Goal: Understand process/instructions: Learn how to perform a task or action

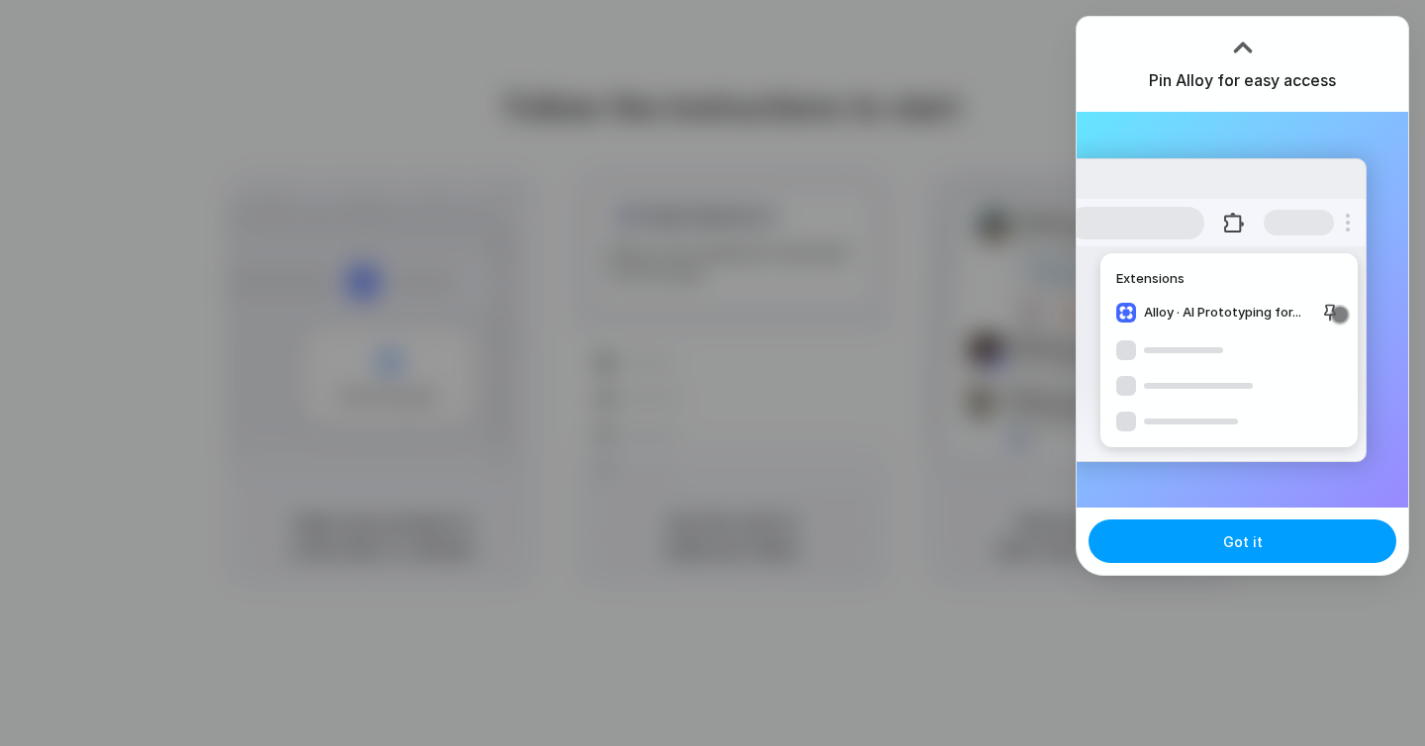
click at [1208, 547] on button "Got it" at bounding box center [1242, 541] width 308 height 44
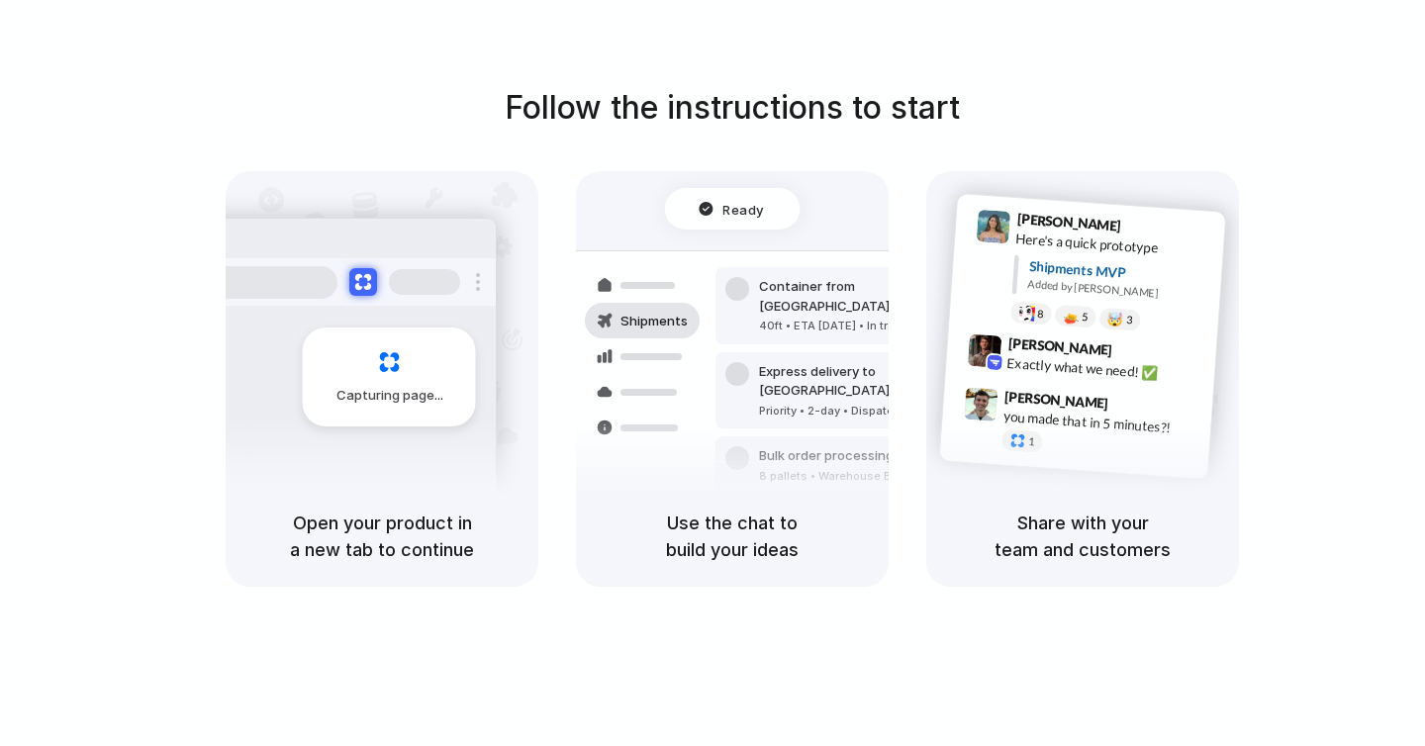
click at [712, 373] on div at bounding box center [712, 373] width 0 height 0
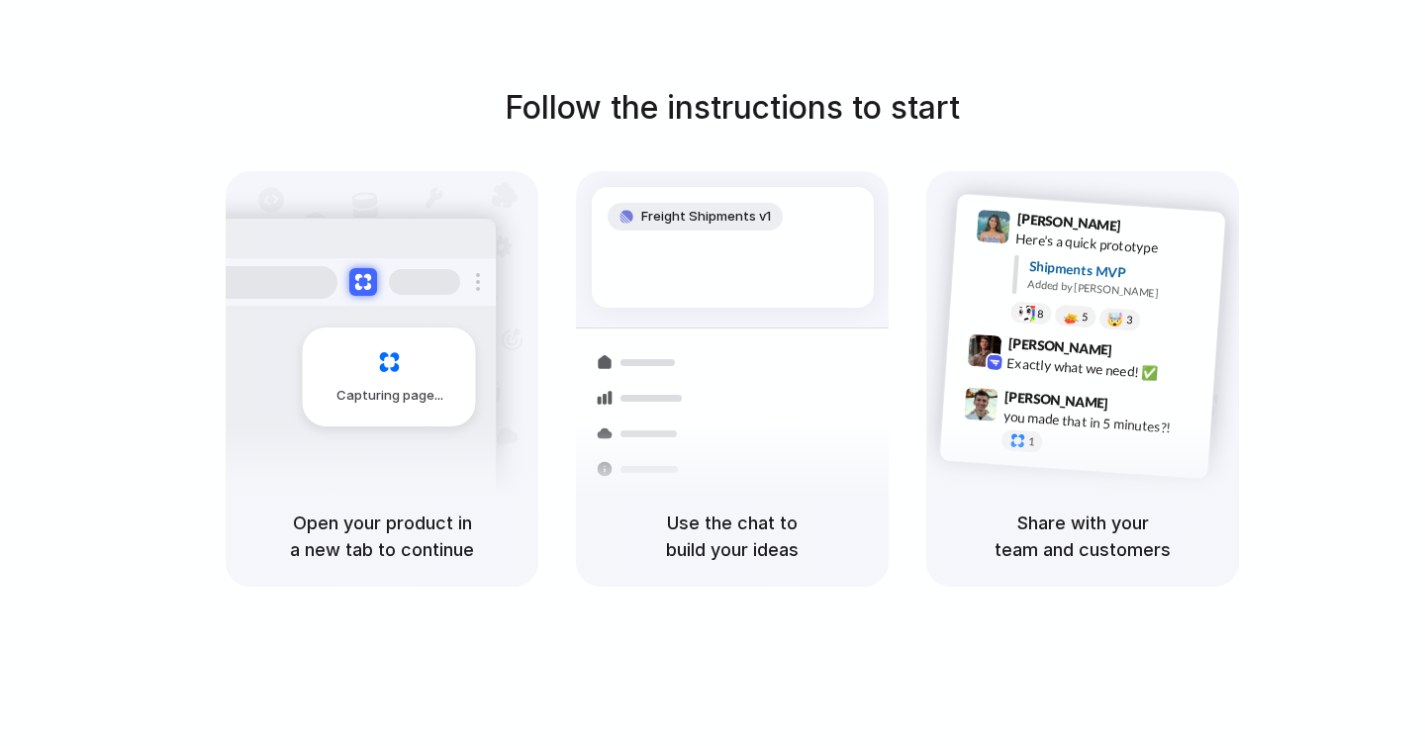
click at [1268, 364] on div "Follow the instructions to start Capturing page Open your product in a new tab …" at bounding box center [732, 335] width 1425 height 503
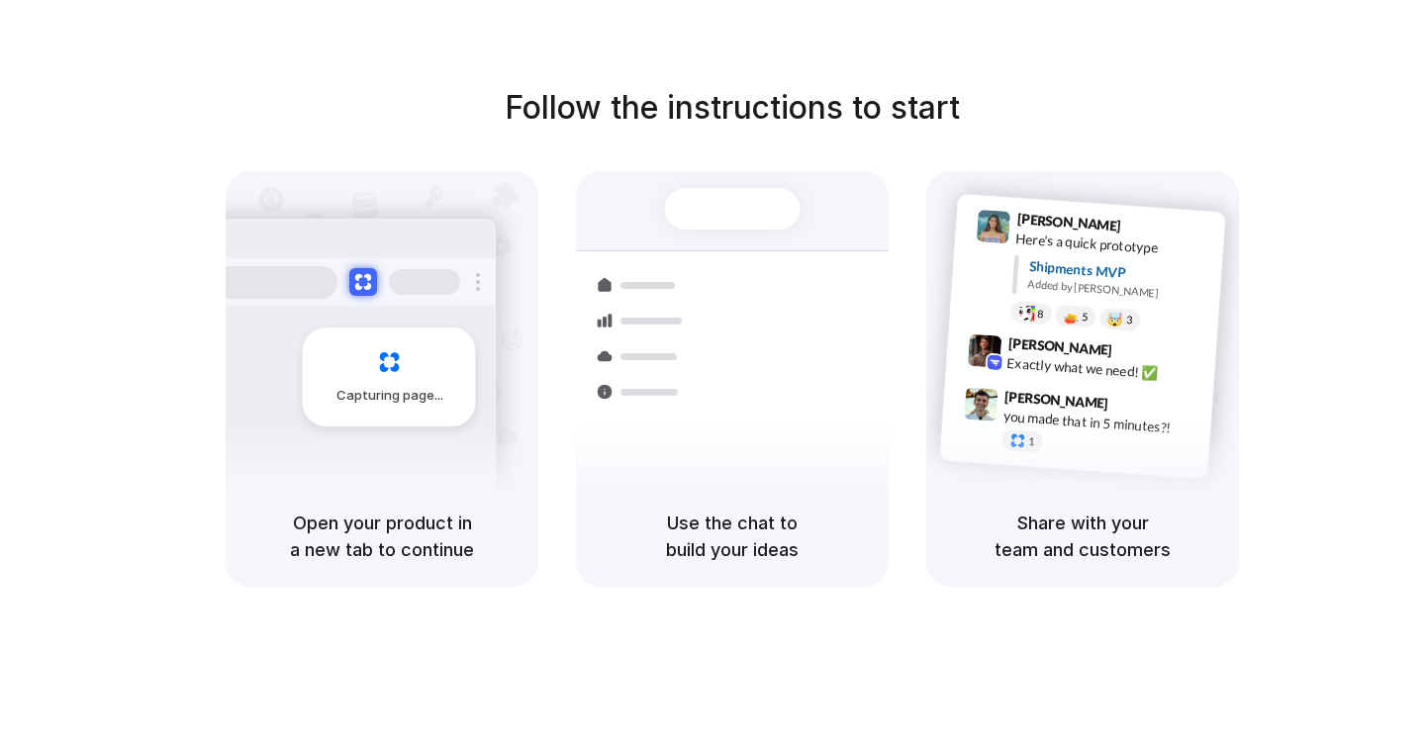
click at [712, 373] on div at bounding box center [712, 373] width 0 height 0
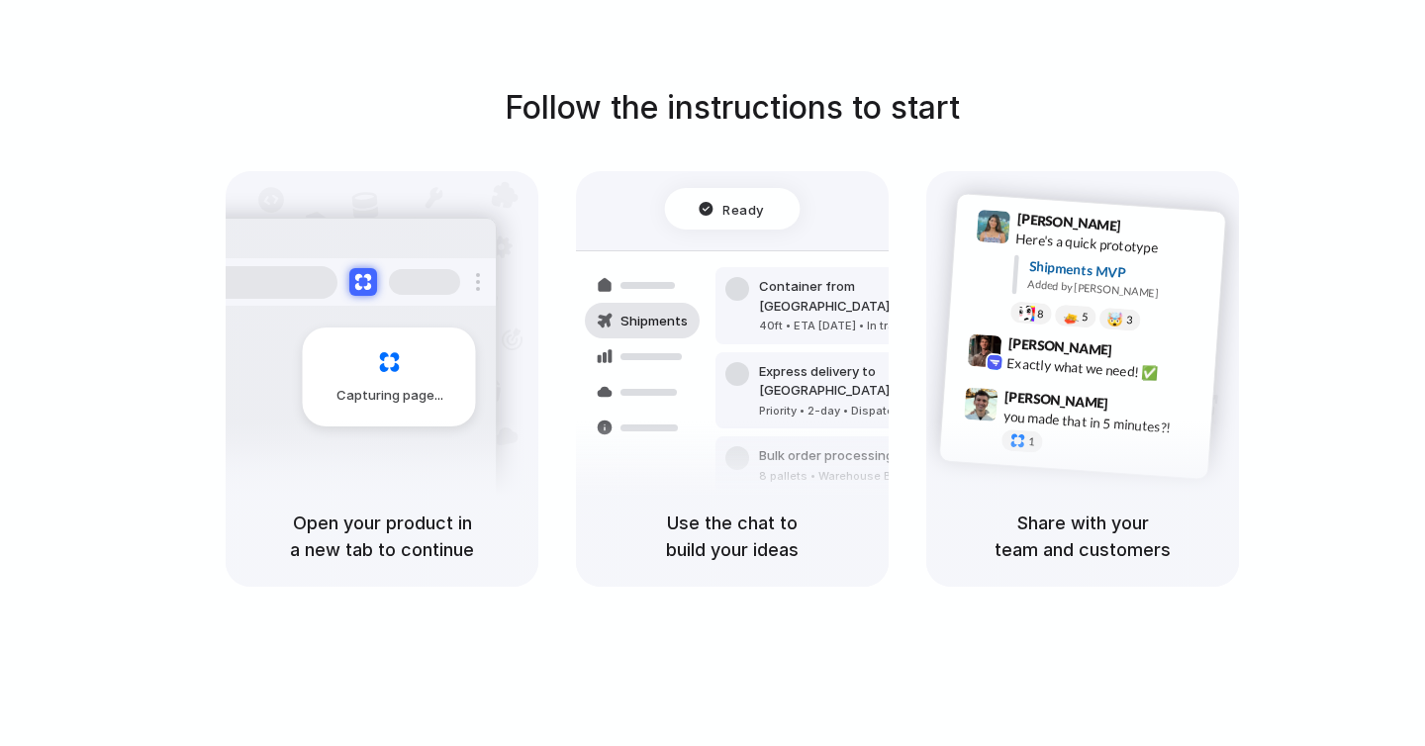
click at [736, 191] on div "Ready" at bounding box center [733, 209] width 136 height 42
